Goal: Information Seeking & Learning: Learn about a topic

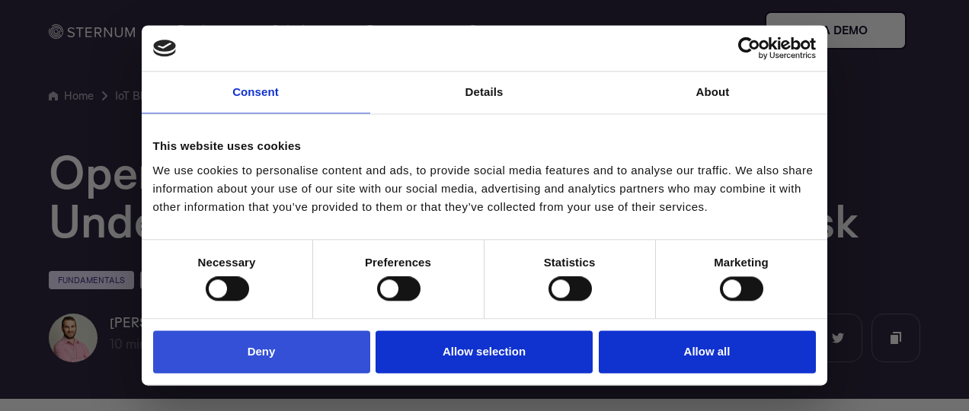
click at [262, 348] on button "Deny" at bounding box center [261, 352] width 217 height 43
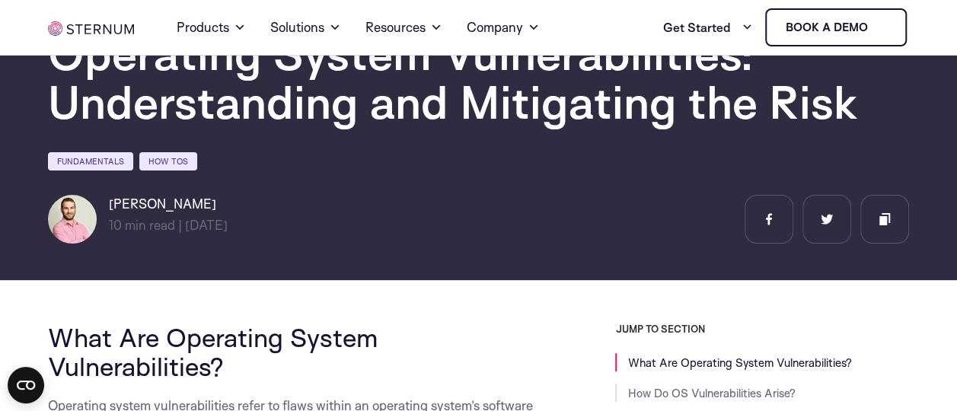
scroll to position [76, 0]
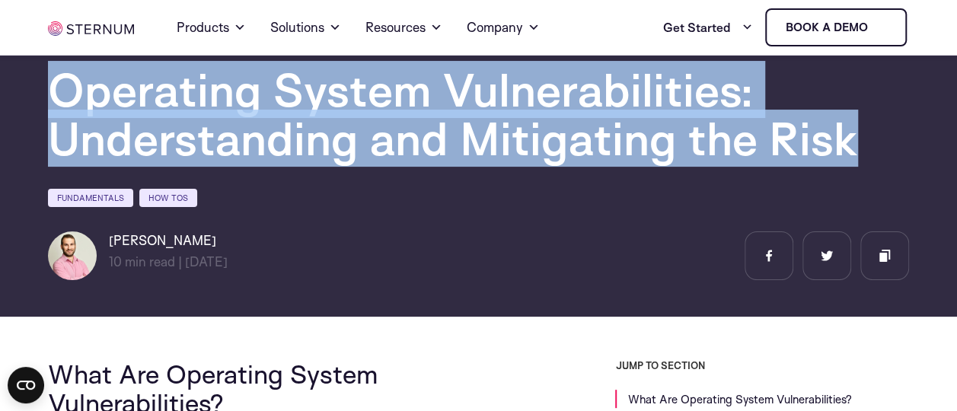
drag, startPoint x: 49, startPoint y: 81, endPoint x: 849, endPoint y: 158, distance: 804.2
click at [849, 158] on h1 "Operating System Vulnerabilities: Understanding and Mitigating the Risk" at bounding box center [478, 114] width 861 height 97
drag, startPoint x: 849, startPoint y: 158, endPoint x: 805, endPoint y: 158, distance: 44.2
copy h1 "Operating System Vulnerabilities: Understanding and Mitigating the Risk"
drag, startPoint x: 109, startPoint y: 236, endPoint x: 198, endPoint y: 241, distance: 89.2
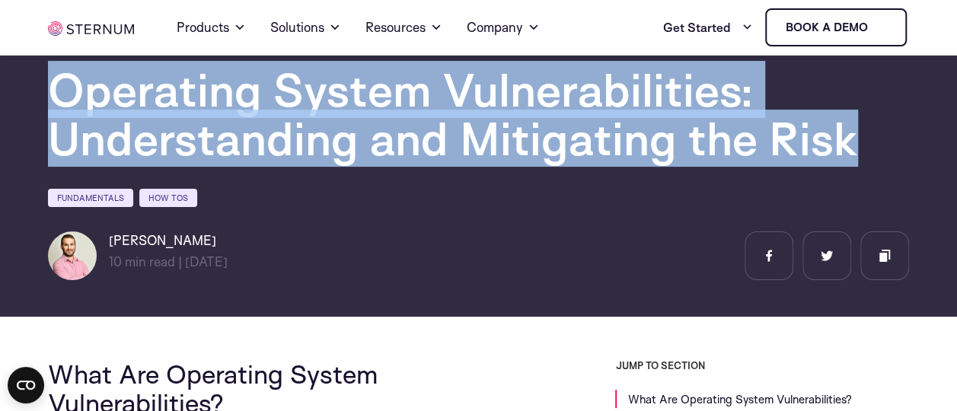
click at [198, 241] on h6 "[PERSON_NAME]" at bounding box center [168, 241] width 119 height 18
drag, startPoint x: 198, startPoint y: 241, endPoint x: 161, endPoint y: 241, distance: 37.3
copy h6 "[PERSON_NAME]"
click at [328, 248] on div "[PERSON_NAME] 10 min read | min read | [DATE]" at bounding box center [478, 256] width 861 height 49
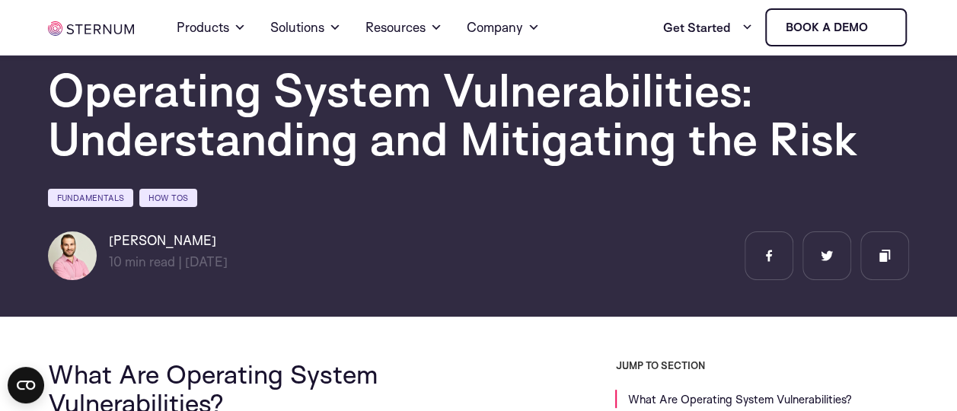
drag, startPoint x: 182, startPoint y: 260, endPoint x: 298, endPoint y: 265, distance: 115.9
click at [299, 265] on div "[PERSON_NAME] 10 min read | min read | [DATE]" at bounding box center [181, 256] width 267 height 49
drag, startPoint x: 298, startPoint y: 265, endPoint x: 237, endPoint y: 263, distance: 61.0
copy p "| min read | [DATE]"
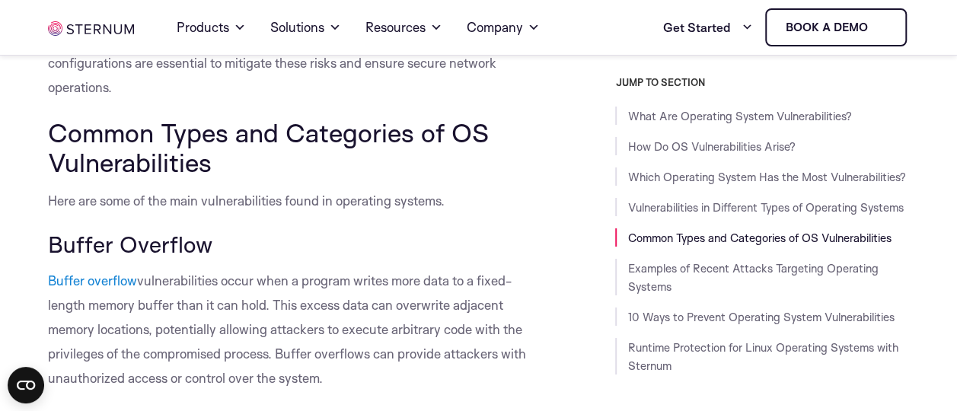
scroll to position [2742, 0]
